Goal: Task Accomplishment & Management: Manage account settings

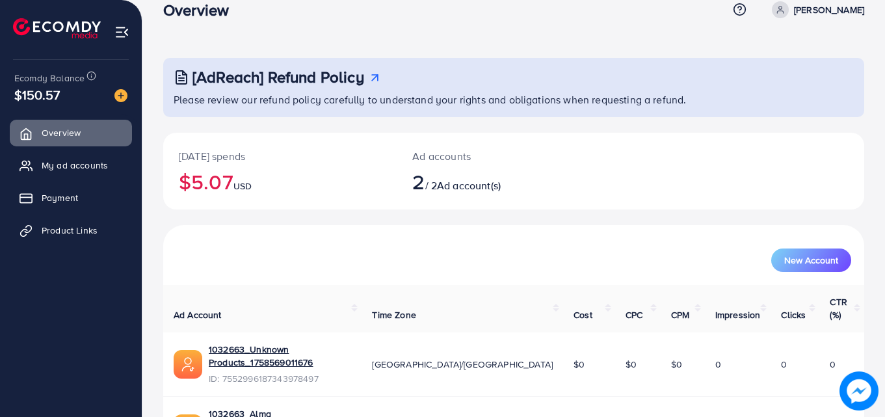
scroll to position [82, 0]
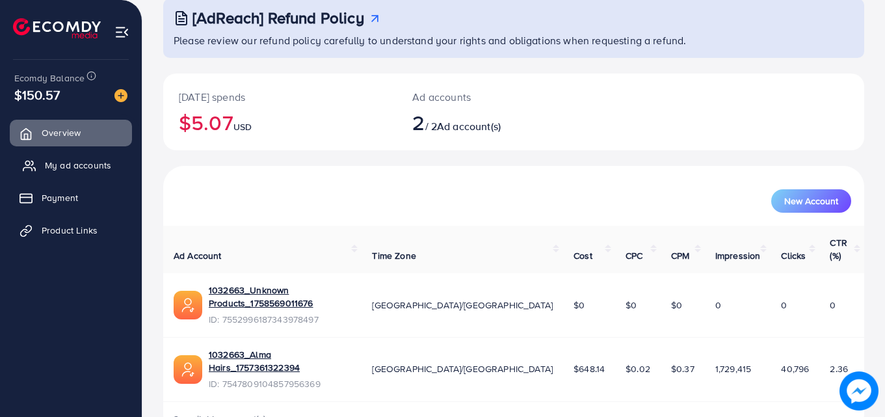
click at [73, 165] on span "My ad accounts" at bounding box center [78, 165] width 66 height 13
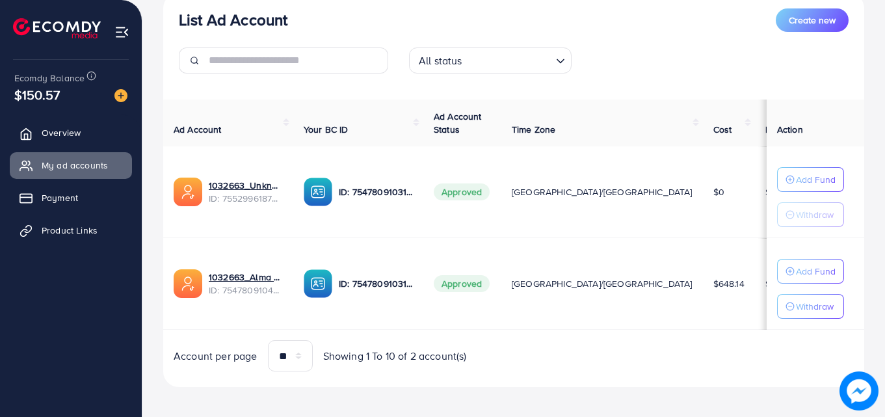
scroll to position [170, 0]
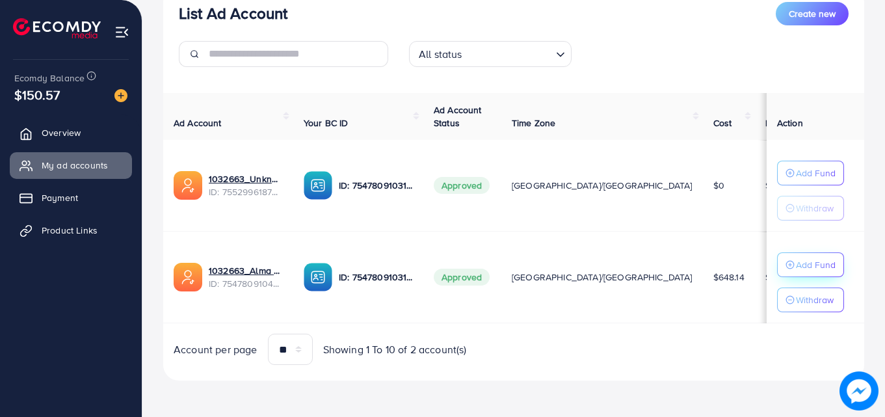
click at [801, 270] on p "Add Fund" at bounding box center [816, 265] width 40 height 16
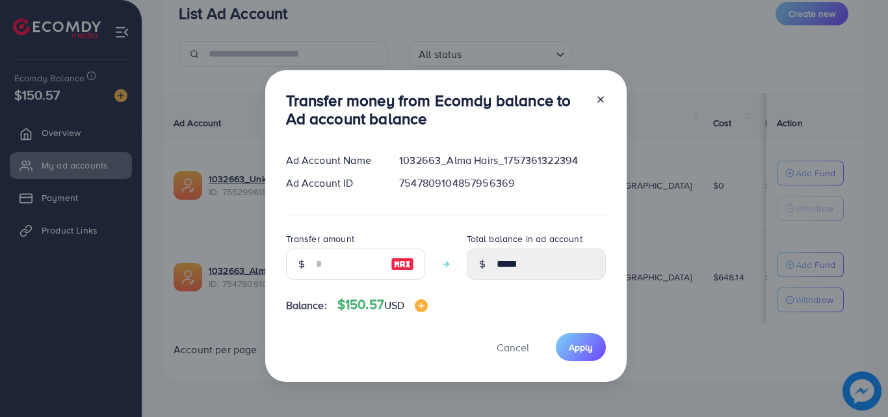
click at [600, 98] on line at bounding box center [600, 99] width 5 height 5
